Goal: Task Accomplishment & Management: Complete application form

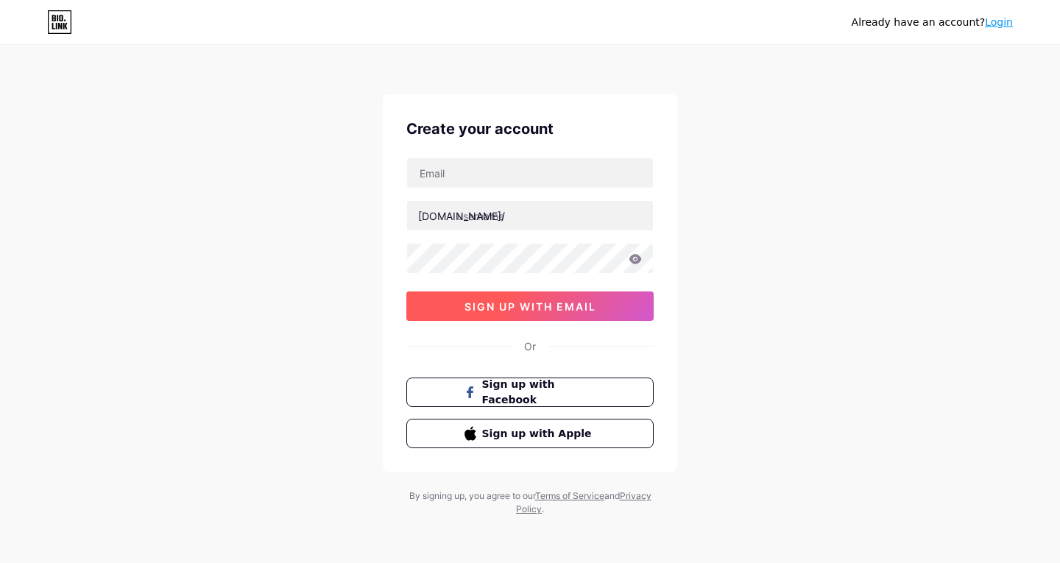
click at [528, 308] on span "sign up with email" at bounding box center [530, 306] width 132 height 13
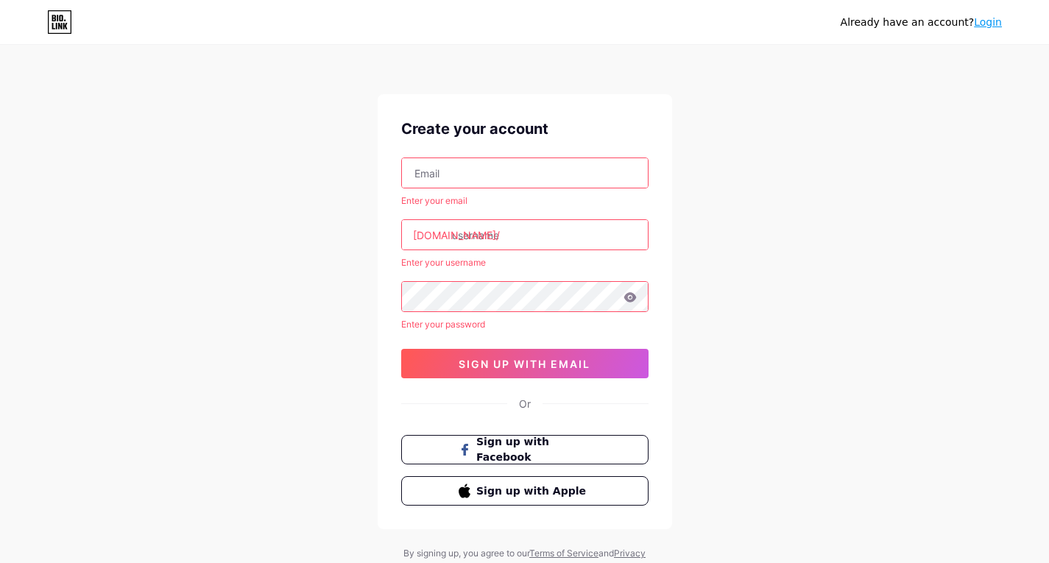
click at [505, 178] on input "text" at bounding box center [525, 172] width 246 height 29
click at [779, 238] on div "Already have an account? Login Create your account Enter your email [DOMAIN_NAM…" at bounding box center [524, 310] width 1049 height 620
click at [594, 166] on input "text" at bounding box center [525, 172] width 246 height 29
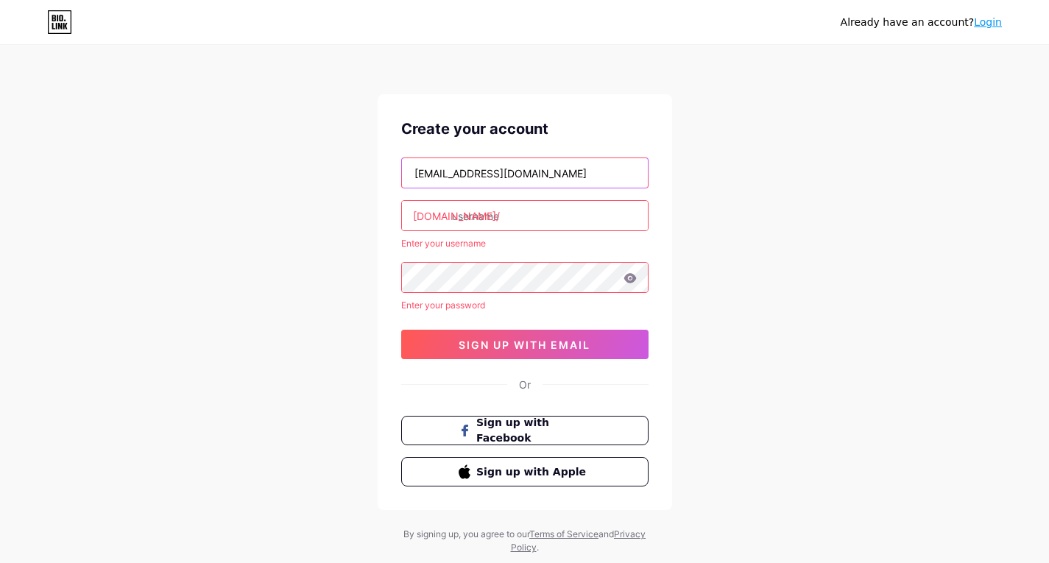
type input "[EMAIL_ADDRESS][DOMAIN_NAME]"
click at [553, 217] on input "text" at bounding box center [525, 215] width 246 height 29
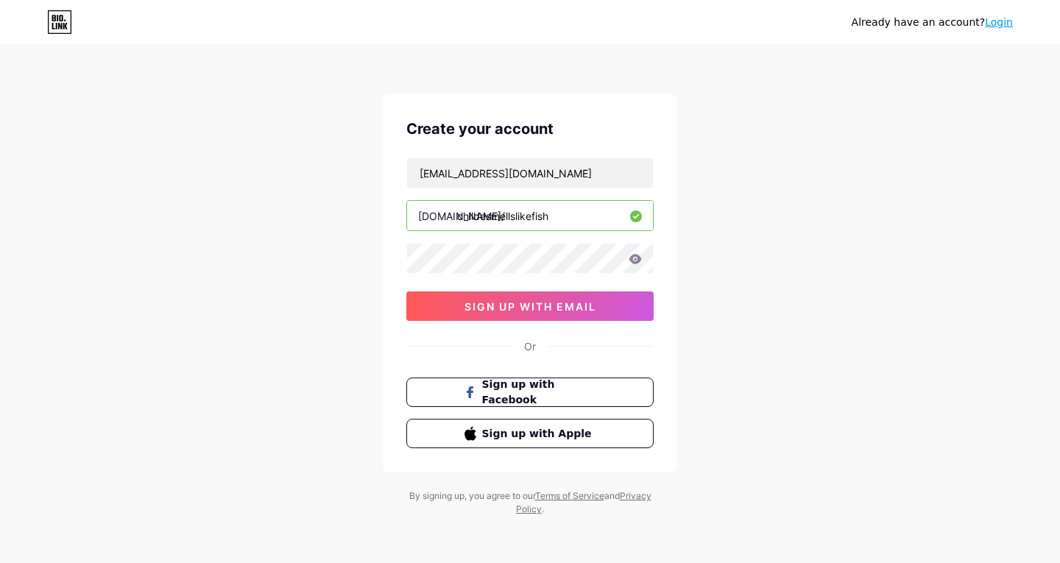
type input "childesmellslikefish"
click at [529, 291] on button "sign up with email" at bounding box center [529, 305] width 247 height 29
